Goal: Task Accomplishment & Management: Complete application form

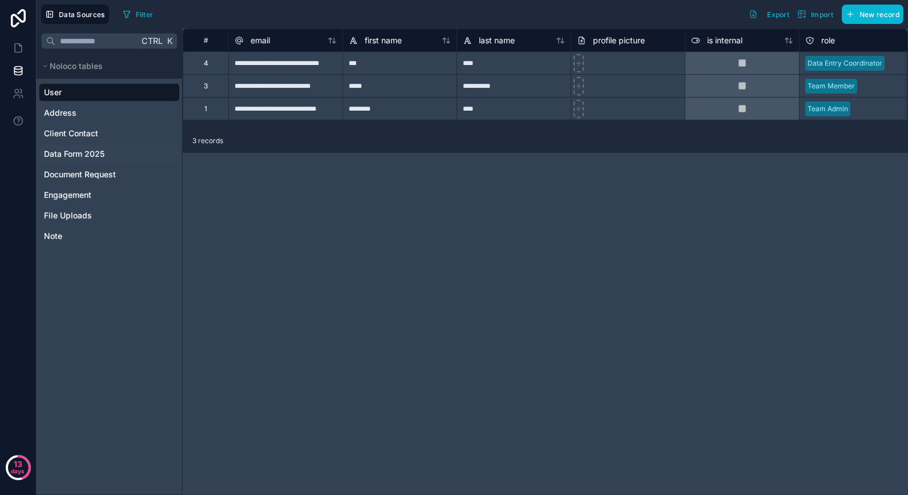
click at [100, 152] on span "Data Form 2025" at bounding box center [74, 153] width 60 height 11
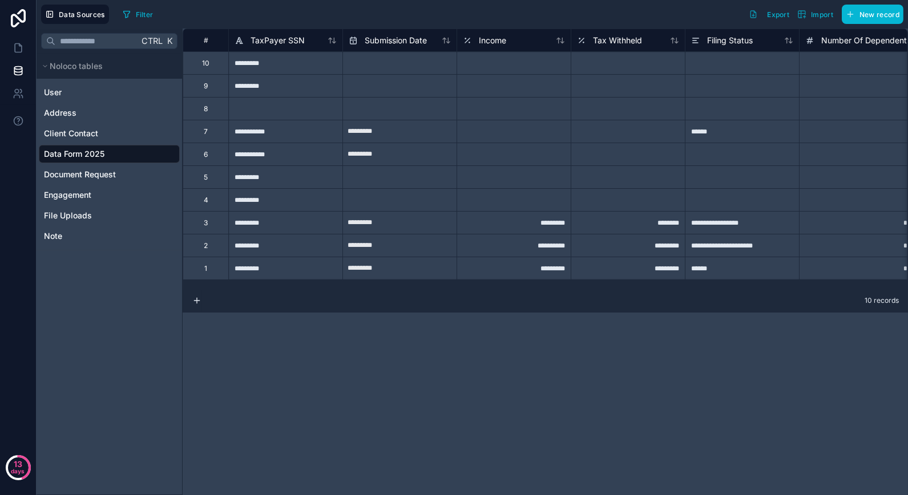
click at [585, 411] on div "**********" at bounding box center [545, 262] width 725 height 467
click at [344, 395] on div "**********" at bounding box center [545, 262] width 725 height 467
click at [278, 43] on span "TaxPayer SSN" at bounding box center [277, 40] width 54 height 11
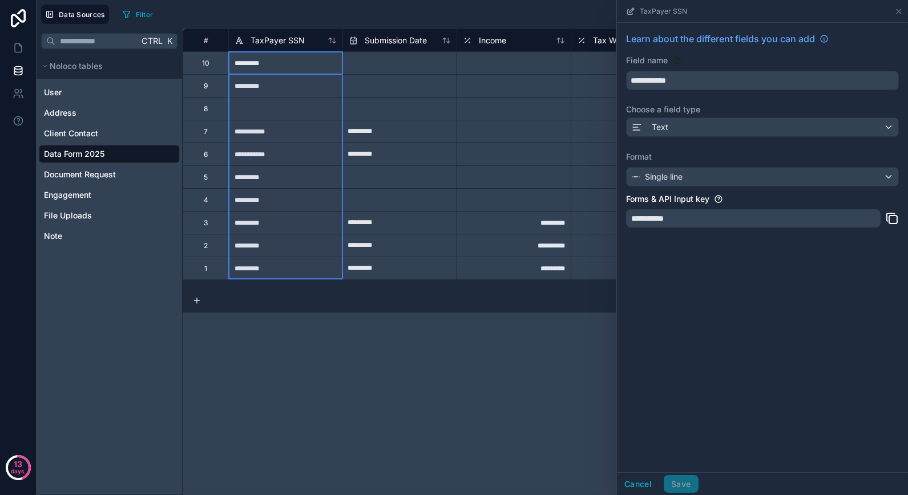
click at [302, 384] on div "**********" at bounding box center [545, 262] width 725 height 467
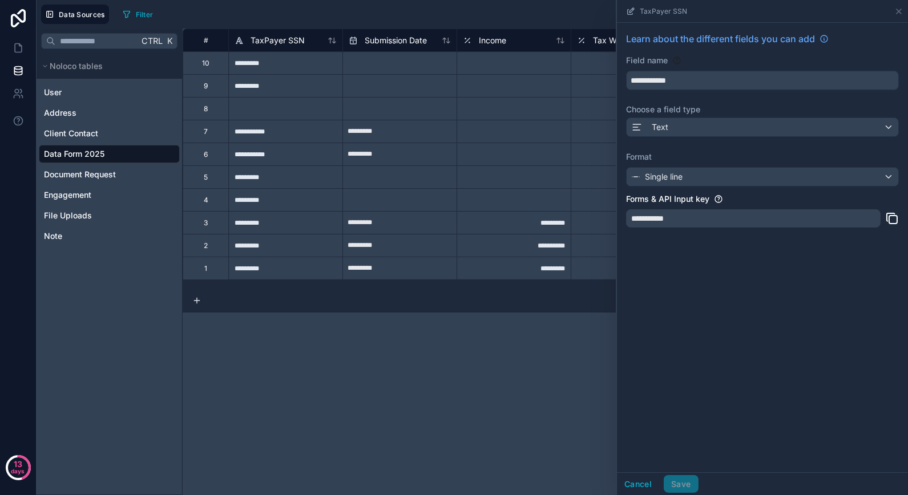
click at [301, 366] on div "**********" at bounding box center [545, 262] width 725 height 467
click at [894, 12] on icon at bounding box center [898, 11] width 9 height 9
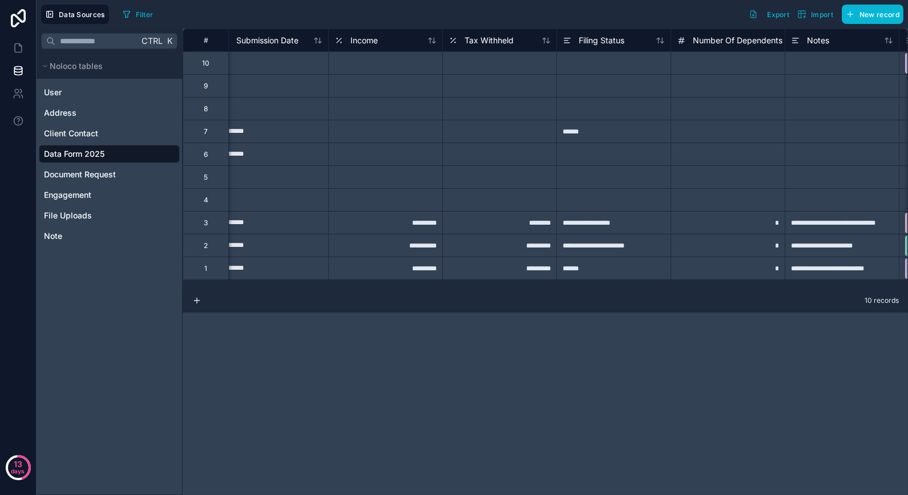
scroll to position [0, 129]
click at [399, 44] on div "Income" at bounding box center [384, 41] width 102 height 14
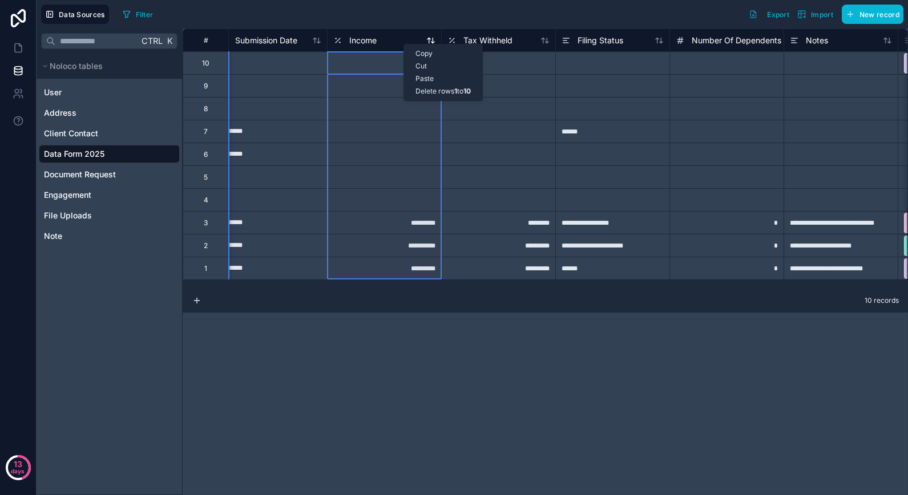
drag, startPoint x: 403, startPoint y: 44, endPoint x: 391, endPoint y: 41, distance: 12.3
click at [391, 41] on div "Income" at bounding box center [384, 41] width 102 height 14
click at [418, 46] on div "Income" at bounding box center [384, 41] width 102 height 14
click at [424, 43] on div "Income" at bounding box center [384, 41] width 102 height 14
click at [401, 39] on div "Income" at bounding box center [384, 41] width 102 height 14
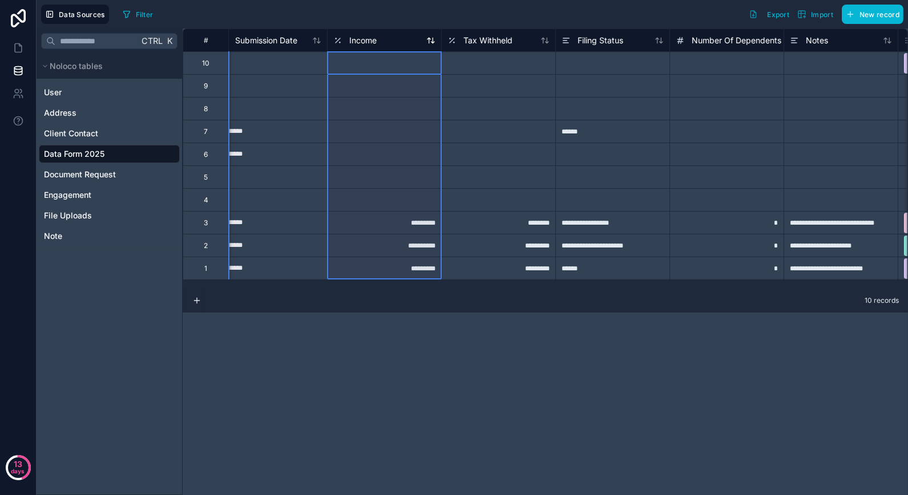
click at [402, 41] on div "Income" at bounding box center [384, 41] width 102 height 14
click at [402, 42] on div "Income" at bounding box center [384, 41] width 102 height 14
click at [403, 44] on div "Income" at bounding box center [384, 41] width 102 height 14
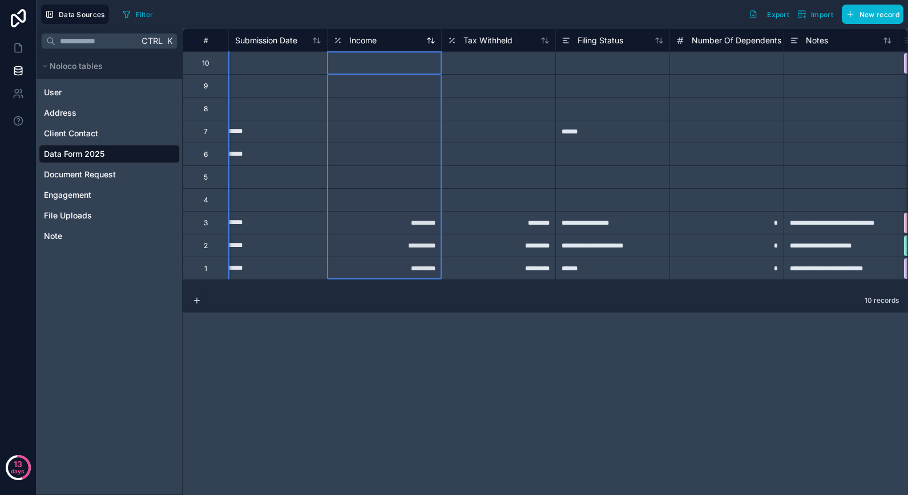
click at [426, 43] on icon at bounding box center [430, 40] width 9 height 9
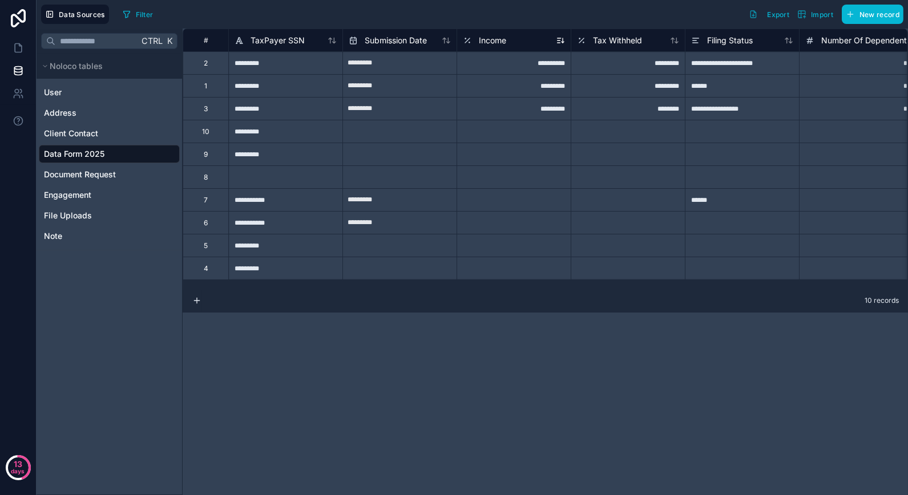
click at [515, 37] on div "Income" at bounding box center [514, 41] width 102 height 14
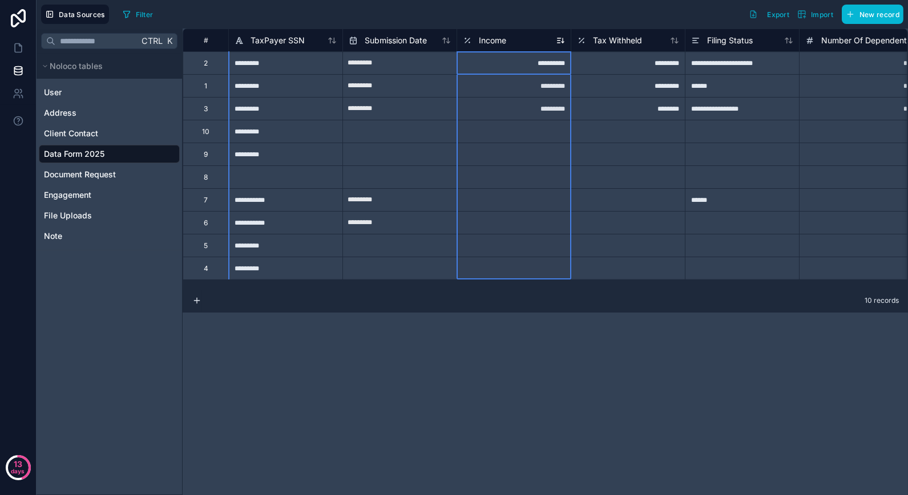
click at [507, 41] on div "Income" at bounding box center [514, 41] width 102 height 14
click at [505, 38] on span "Income" at bounding box center [492, 40] width 27 height 11
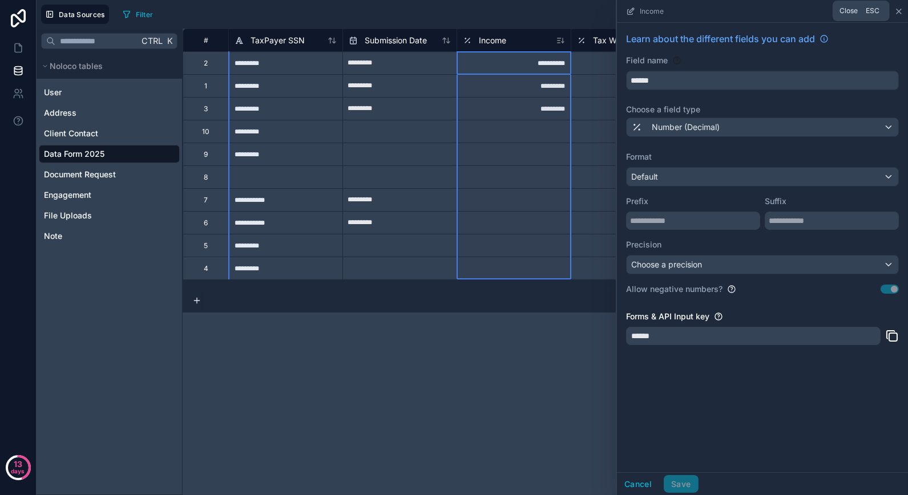
click at [896, 11] on icon at bounding box center [898, 11] width 9 height 9
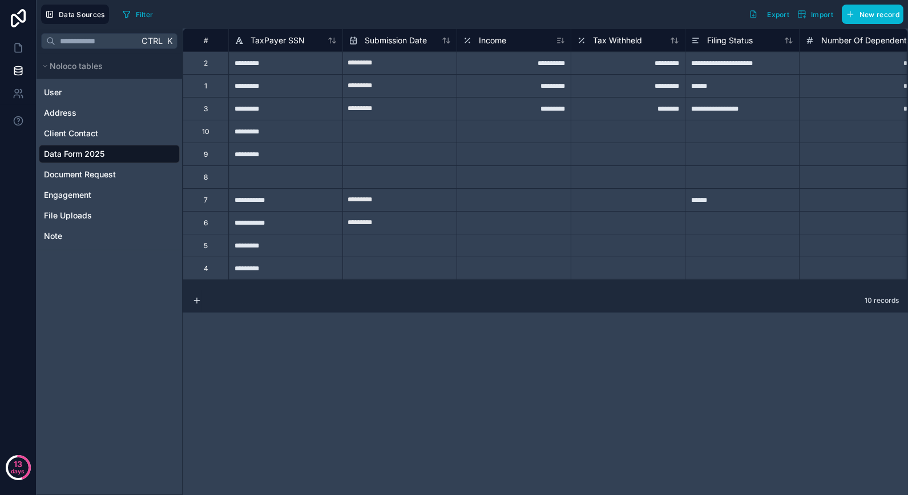
click at [494, 47] on div "Income" at bounding box center [513, 40] width 114 height 23
click at [509, 55] on div "**********" at bounding box center [513, 62] width 114 height 23
click at [508, 47] on div "Income" at bounding box center [513, 40] width 114 height 23
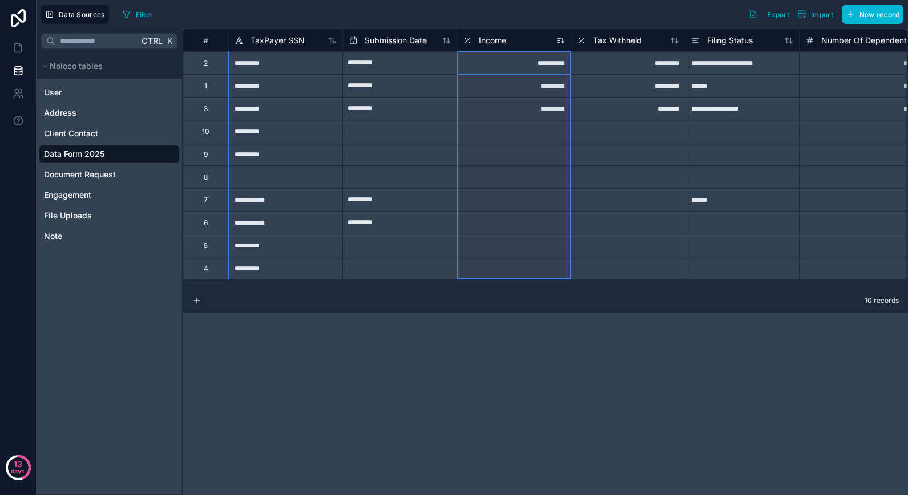
click at [509, 47] on div "Income" at bounding box center [514, 41] width 102 height 14
click at [559, 41] on icon at bounding box center [560, 40] width 9 height 9
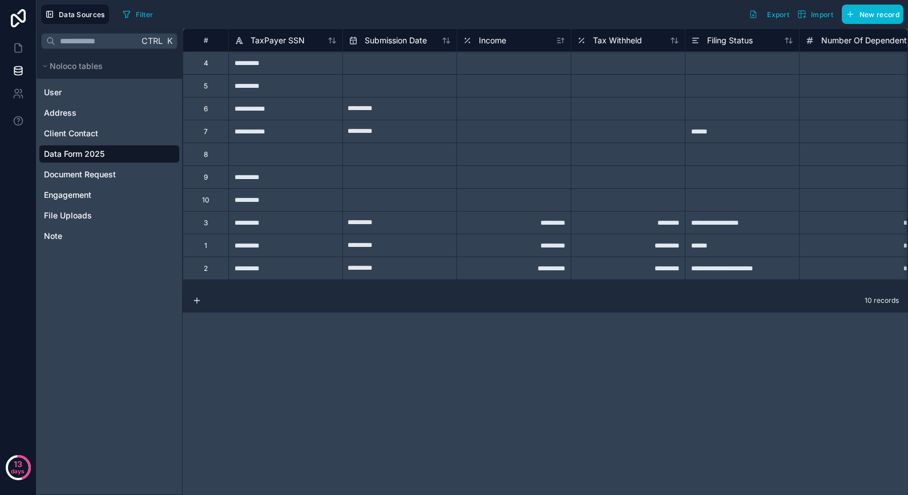
click at [564, 47] on div "Income" at bounding box center [513, 40] width 114 height 23
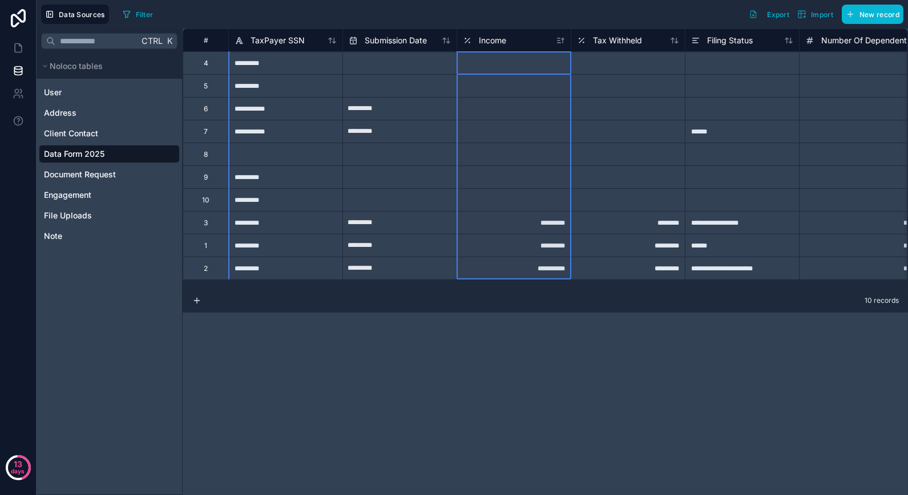
click at [563, 40] on icon at bounding box center [560, 40] width 9 height 9
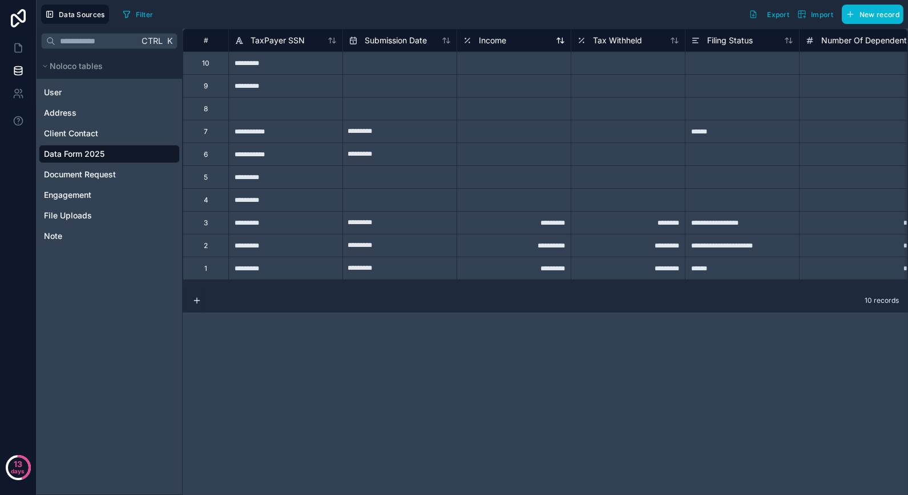
click at [504, 44] on span "Income" at bounding box center [492, 40] width 27 height 11
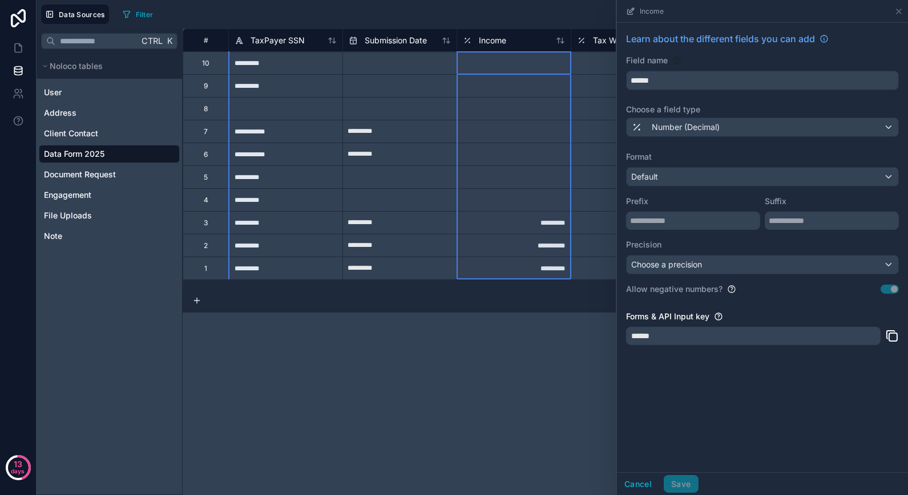
click at [649, 15] on span "Income" at bounding box center [651, 11] width 24 height 9
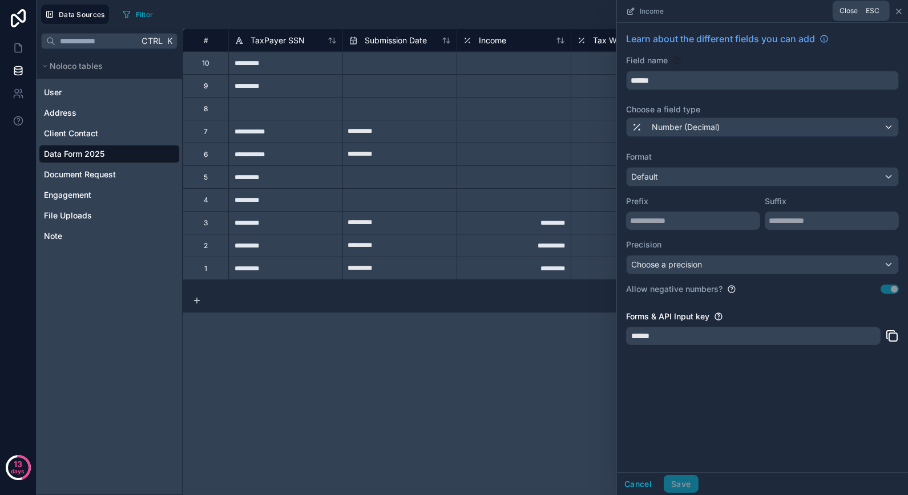
click at [896, 14] on icon at bounding box center [898, 11] width 9 height 9
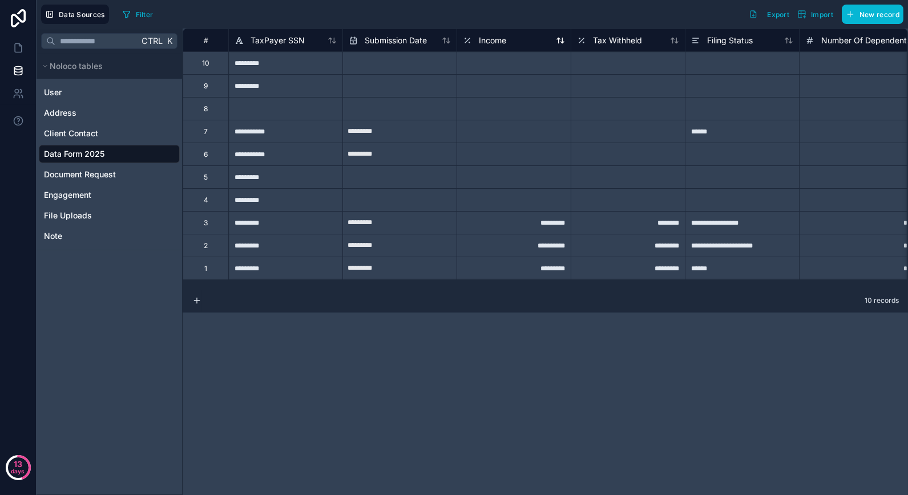
click at [505, 41] on span "Income" at bounding box center [492, 40] width 27 height 11
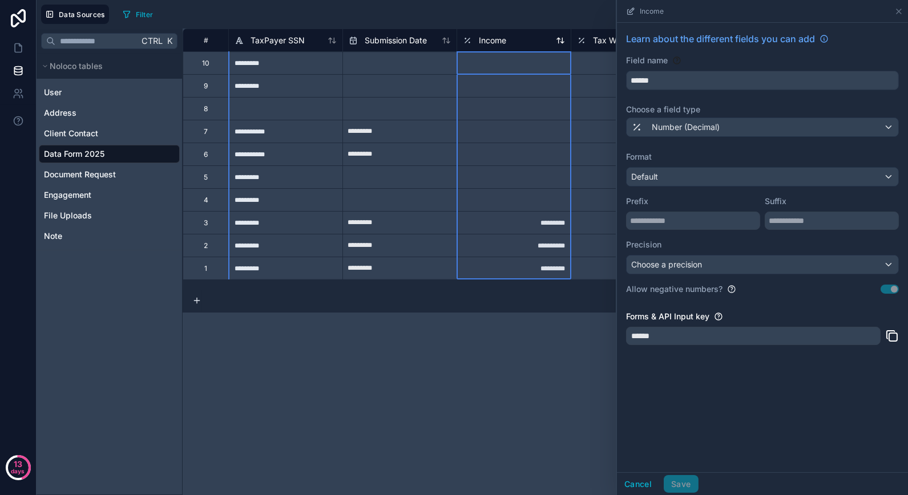
click at [505, 39] on span "Income" at bounding box center [492, 40] width 27 height 11
click at [494, 39] on span "Income" at bounding box center [492, 40] width 27 height 11
click at [511, 42] on div "Income" at bounding box center [514, 41] width 102 height 14
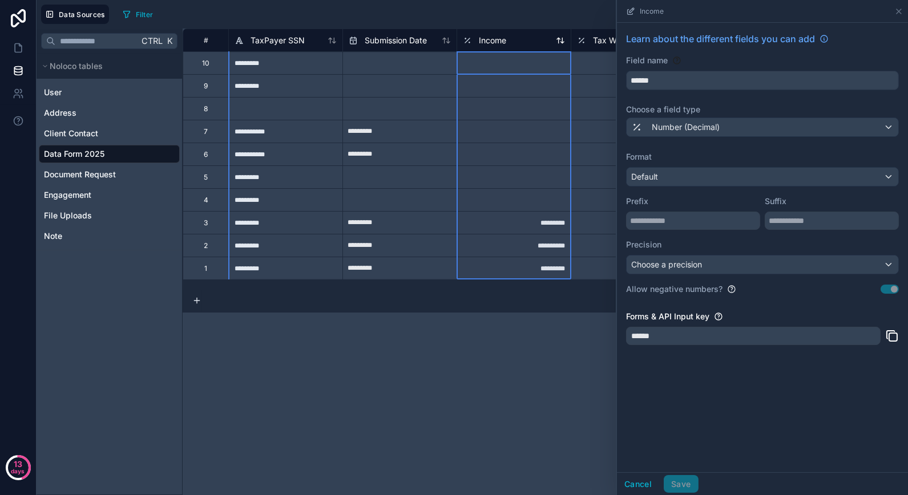
click at [509, 42] on div "Income" at bounding box center [514, 41] width 102 height 14
click at [897, 8] on icon at bounding box center [898, 11] width 9 height 9
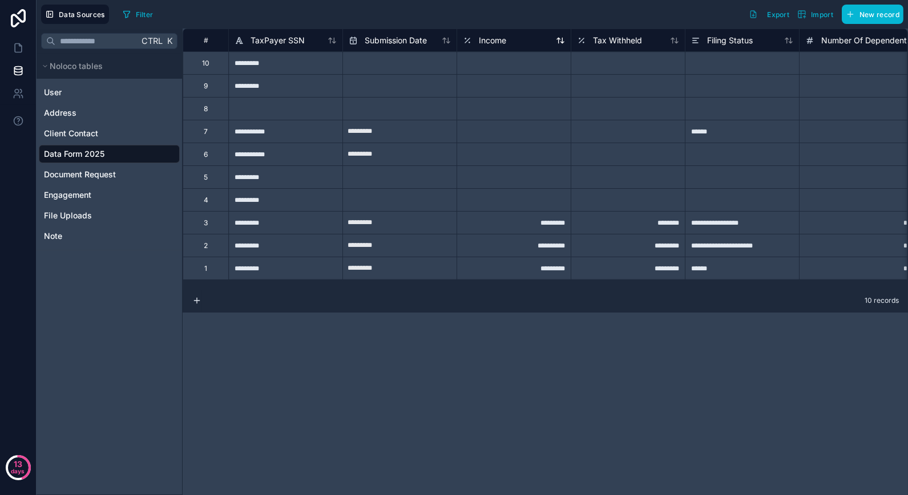
click at [543, 40] on div "Income" at bounding box center [514, 41] width 102 height 14
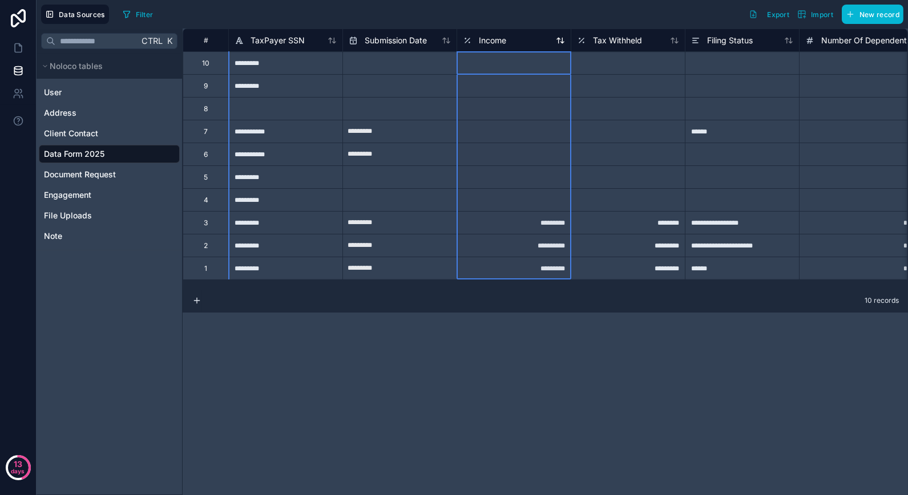
click at [543, 40] on div "Income" at bounding box center [514, 41] width 102 height 14
click at [544, 40] on div "Income" at bounding box center [514, 41] width 102 height 14
click at [510, 42] on div "Income" at bounding box center [514, 41] width 102 height 14
click at [512, 38] on div "Income" at bounding box center [514, 41] width 102 height 14
click at [504, 39] on span "Income" at bounding box center [492, 40] width 27 height 11
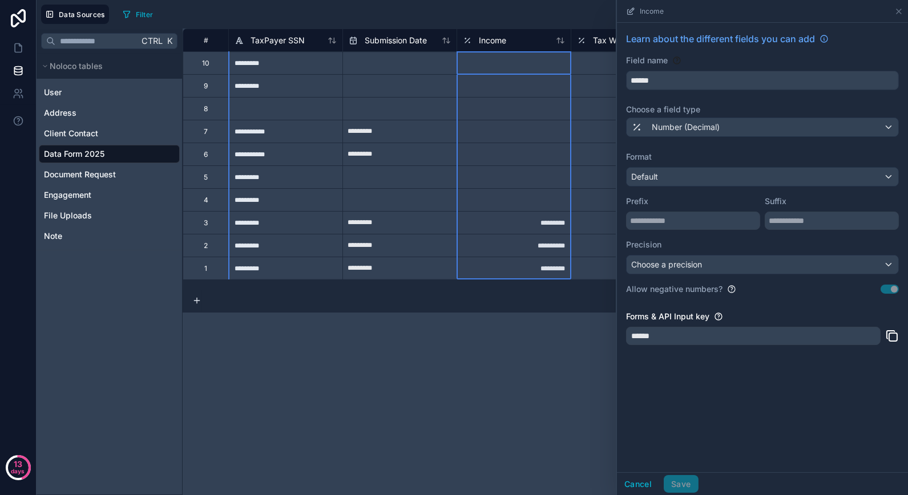
click at [824, 335] on div "******" at bounding box center [753, 336] width 254 height 18
click at [538, 44] on div "Income" at bounding box center [514, 41] width 102 height 14
click at [901, 10] on icon at bounding box center [898, 11] width 9 height 9
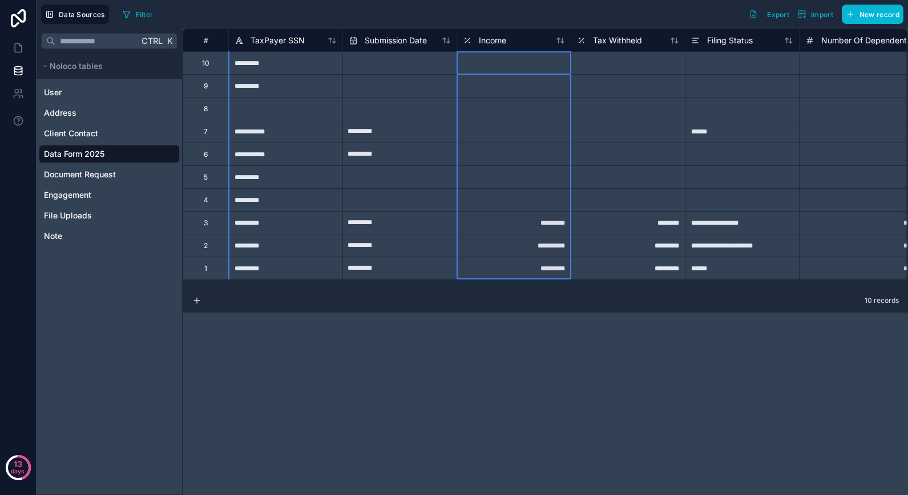
click at [526, 47] on div "Income" at bounding box center [513, 40] width 114 height 23
drag, startPoint x: 493, startPoint y: 44, endPoint x: 528, endPoint y: 25, distance: 39.3
drag, startPoint x: 528, startPoint y: 25, endPoint x: 520, endPoint y: 39, distance: 16.1
click at [539, 59] on div "Cut" at bounding box center [560, 60] width 78 height 13
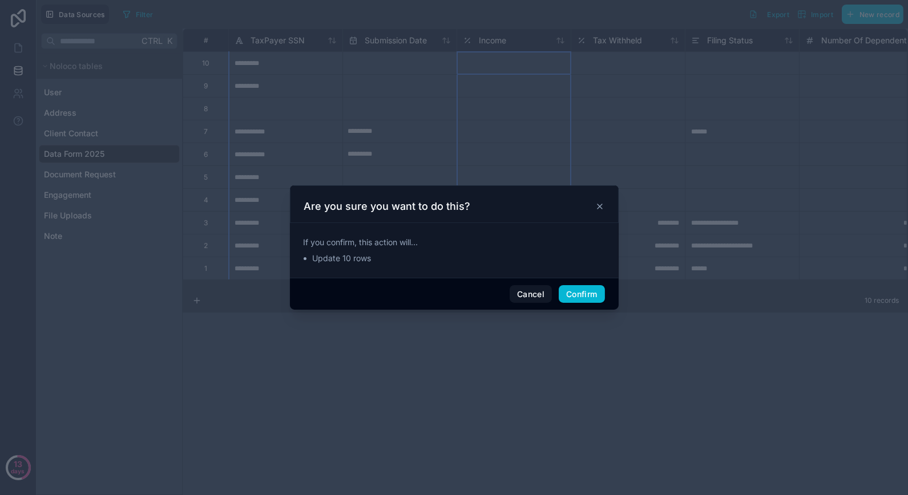
click at [600, 208] on icon at bounding box center [599, 206] width 9 height 9
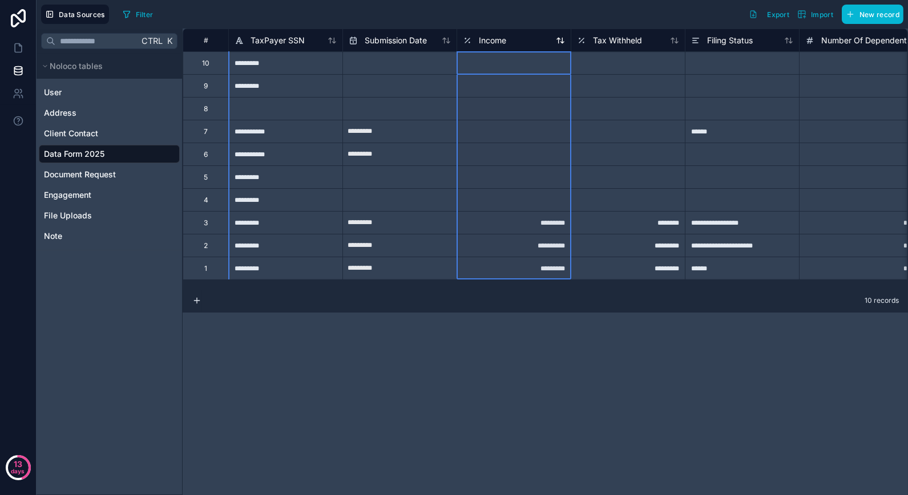
click at [505, 38] on span "Income" at bounding box center [492, 40] width 27 height 11
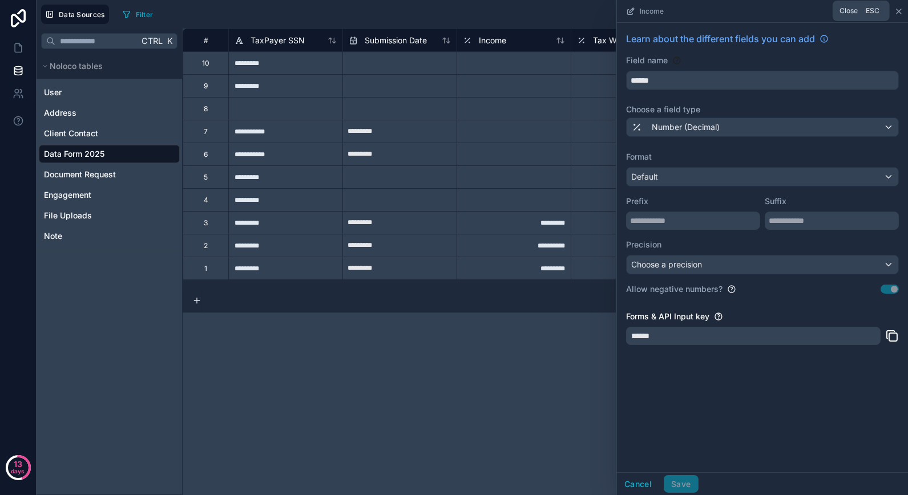
click at [898, 12] on icon at bounding box center [898, 11] width 9 height 9
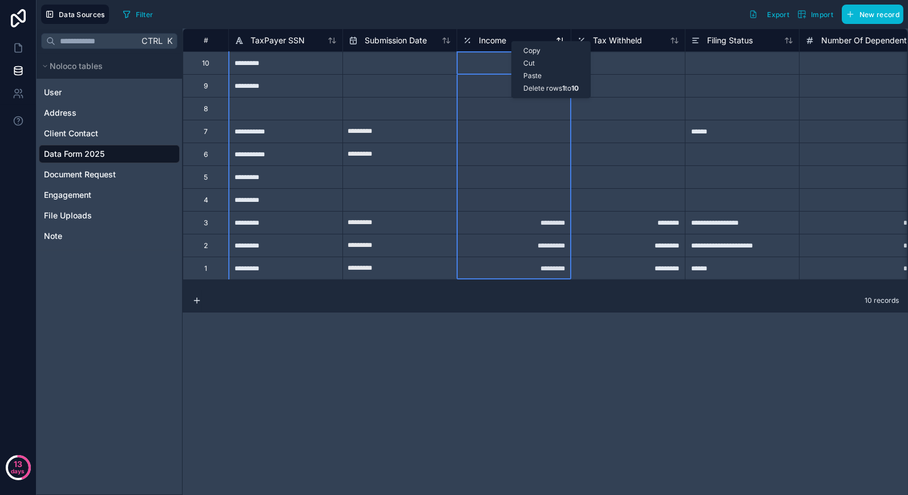
drag, startPoint x: 511, startPoint y: 41, endPoint x: 500, endPoint y: 44, distance: 11.2
click at [500, 44] on span "Income" at bounding box center [492, 40] width 27 height 11
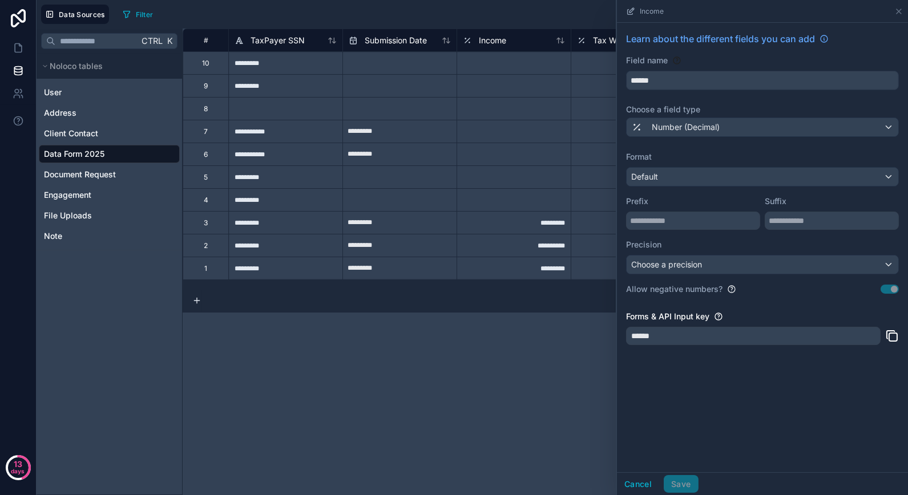
click at [511, 25] on div "Data Sources Filter Export Import New record" at bounding box center [472, 14] width 871 height 29
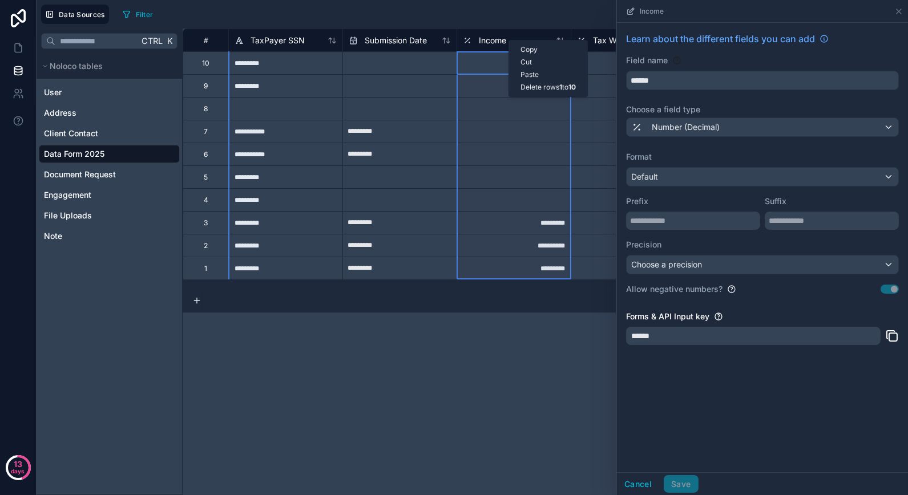
click at [506, 22] on div "Filter Export Import New record" at bounding box center [510, 14] width 785 height 19
drag, startPoint x: 506, startPoint y: 38, endPoint x: 500, endPoint y: 18, distance: 21.3
click at [500, 18] on div "Filter Export Import New record" at bounding box center [510, 14] width 785 height 19
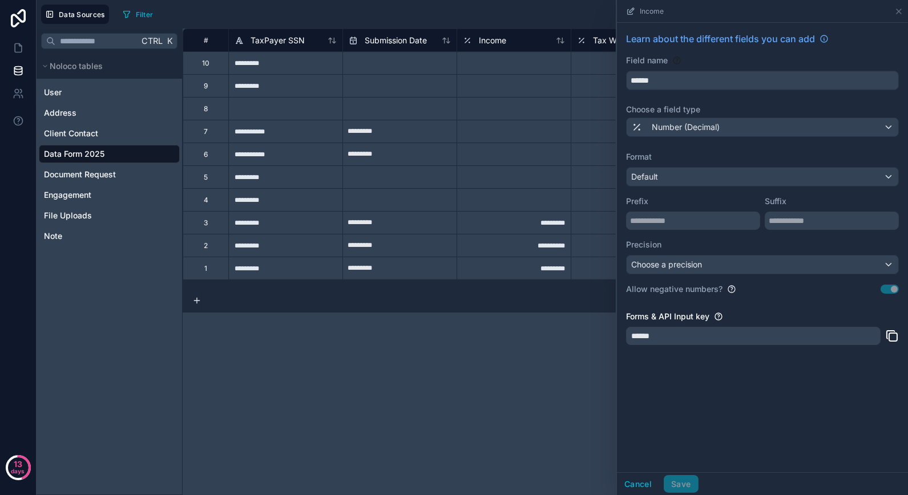
click at [509, 24] on div "Data Sources Filter Export Import New record" at bounding box center [472, 14] width 871 height 29
click at [898, 11] on icon at bounding box center [898, 11] width 9 height 9
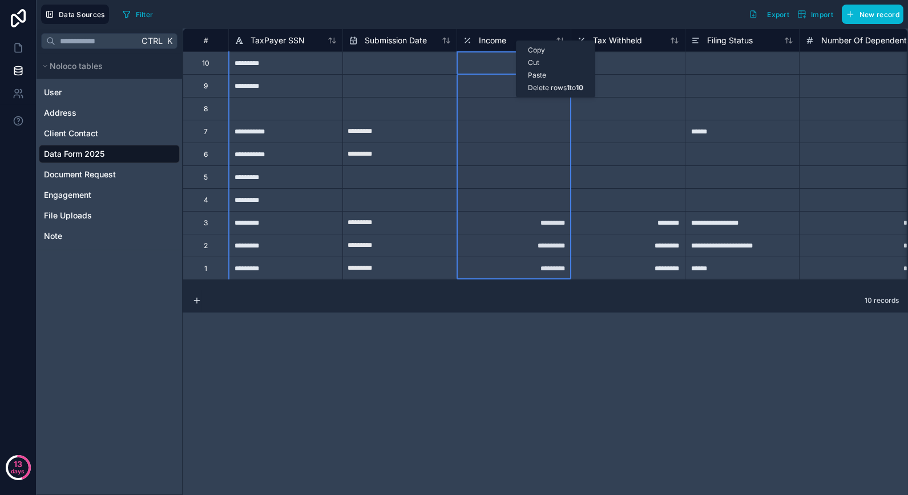
drag, startPoint x: 516, startPoint y: 41, endPoint x: 503, endPoint y: 23, distance: 22.5
click at [503, 23] on div "Filter Export Import New record" at bounding box center [510, 14] width 785 height 19
click at [97, 361] on div "Ctrl K Noloco tables User Address Client Contact Data Form 2025 Document Reques…" at bounding box center [110, 262] width 146 height 467
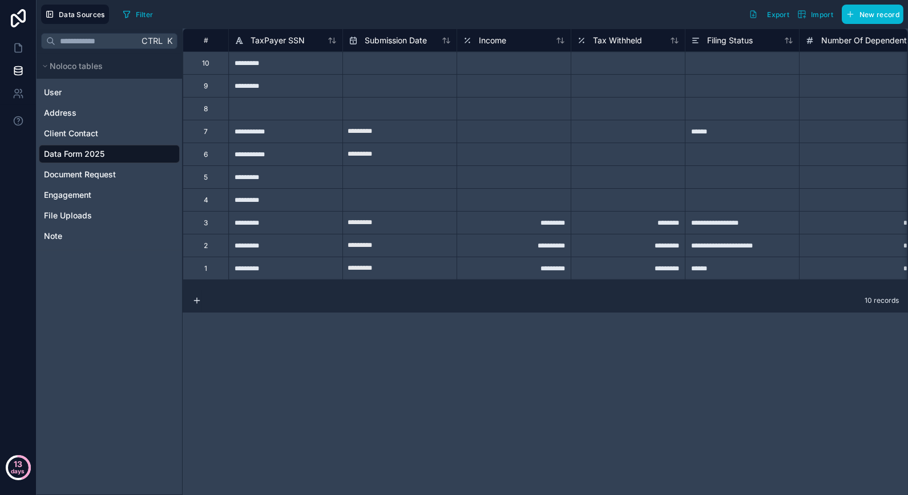
click at [26, 486] on div "13 days" at bounding box center [18, 468] width 36 height 37
click at [377, 459] on div "**********" at bounding box center [545, 262] width 725 height 467
click at [26, 365] on div "13 days" at bounding box center [18, 247] width 37 height 495
